Goal: Task Accomplishment & Management: Use online tool/utility

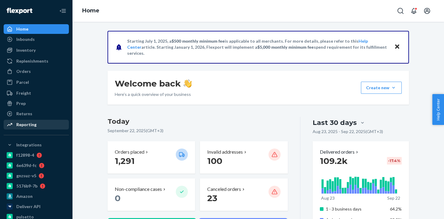
click at [30, 125] on div "Reporting" at bounding box center [26, 124] width 20 height 6
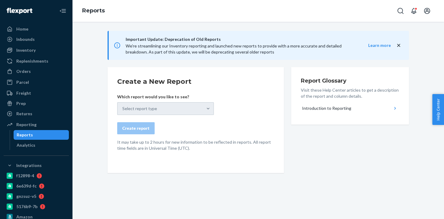
click at [165, 111] on div "Select report type" at bounding box center [165, 108] width 97 height 13
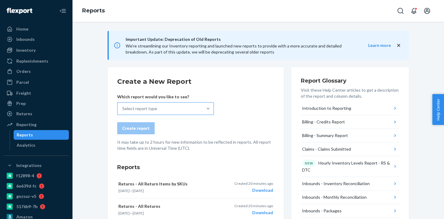
click at [198, 106] on div "Select report type" at bounding box center [160, 108] width 85 height 12
click at [123, 106] on input "Select report type" at bounding box center [122, 108] width 1 height 6
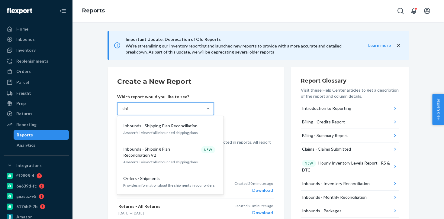
type input "ship"
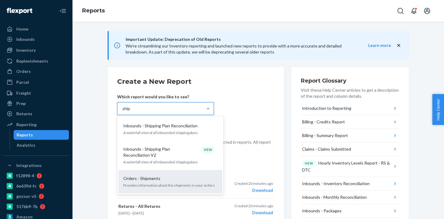
click at [169, 175] on div "Orders - Shipments" at bounding box center [169, 178] width 97 height 6
click at [131, 111] on input "ship" at bounding box center [126, 108] width 8 height 6
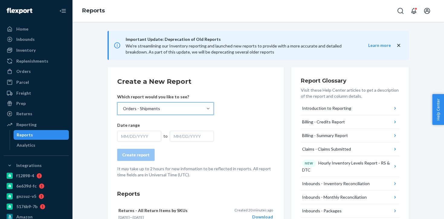
click at [144, 135] on div "MM/DD/YYYY" at bounding box center [139, 136] width 44 height 11
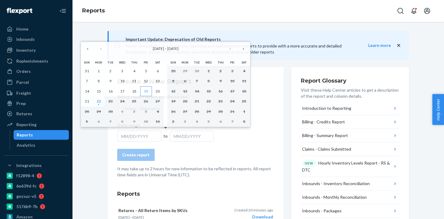
click at [147, 93] on button "19" at bounding box center [146, 91] width 12 height 10
click at [90, 103] on button "21" at bounding box center [87, 101] width 12 height 10
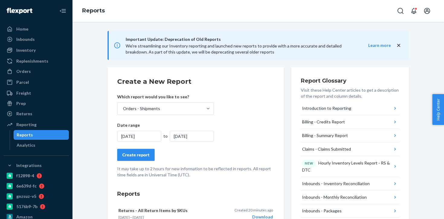
click at [141, 156] on div "Create report" at bounding box center [135, 155] width 27 height 6
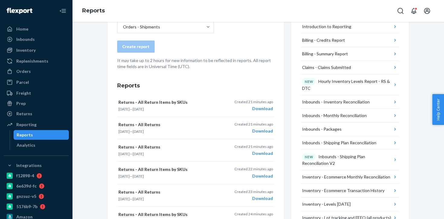
scroll to position [6, 0]
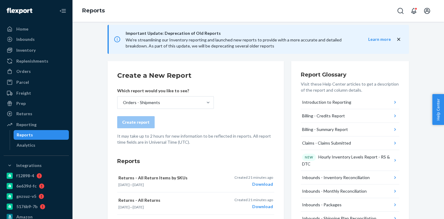
click at [53, 135] on div "Reports" at bounding box center [41, 135] width 54 height 8
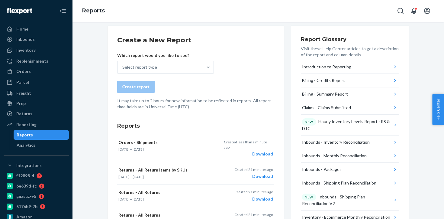
scroll to position [43, 0]
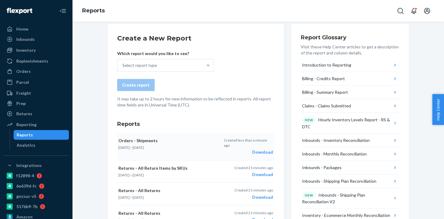
click at [257, 149] on div "Download" at bounding box center [248, 152] width 49 height 6
